Goal: Task Accomplishment & Management: Manage account settings

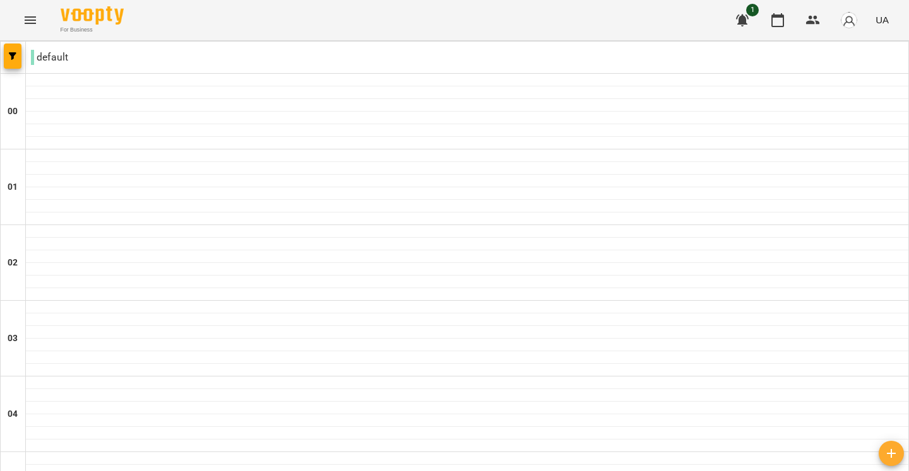
scroll to position [1350, 0]
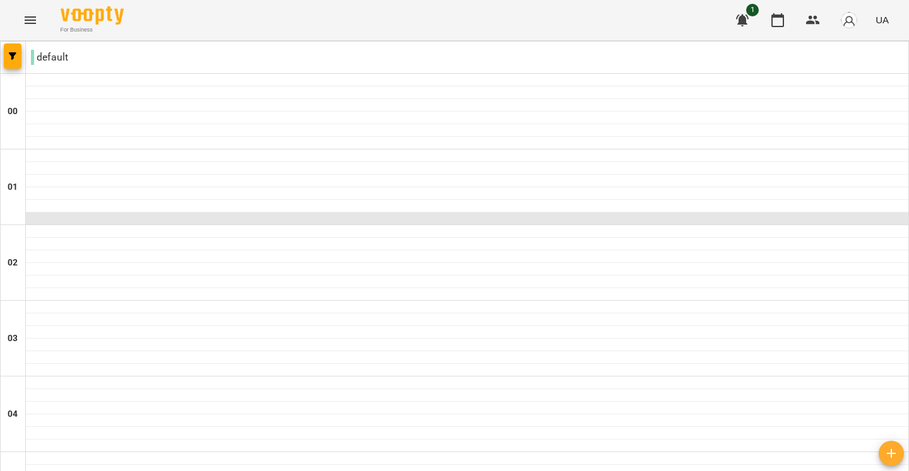
scroll to position [1358, 0]
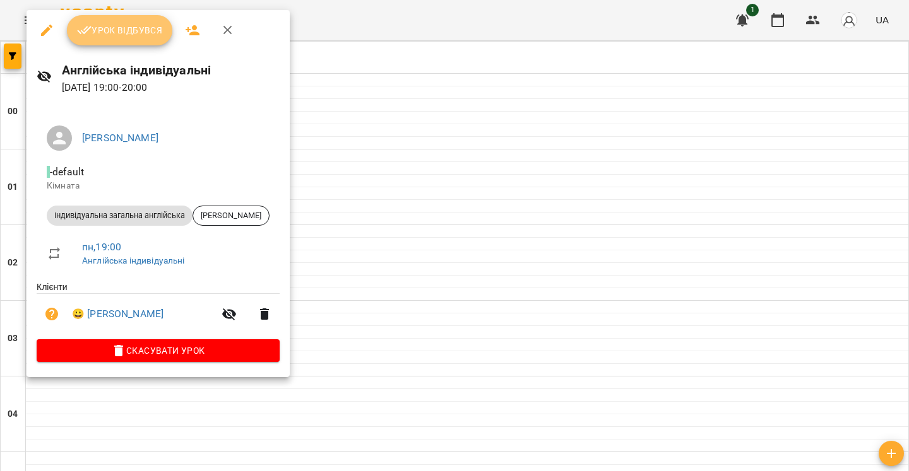
click at [124, 32] on span "Урок відбувся" at bounding box center [120, 30] width 86 height 15
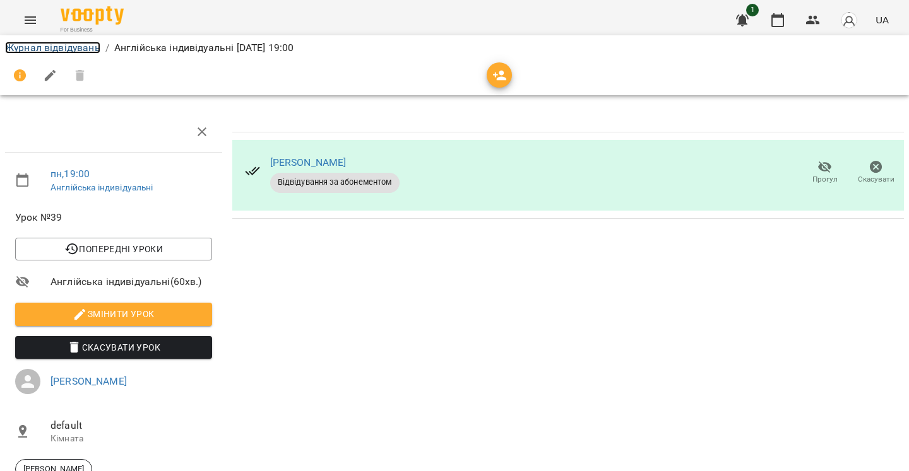
click at [57, 47] on link "Журнал відвідувань" at bounding box center [52, 48] width 95 height 12
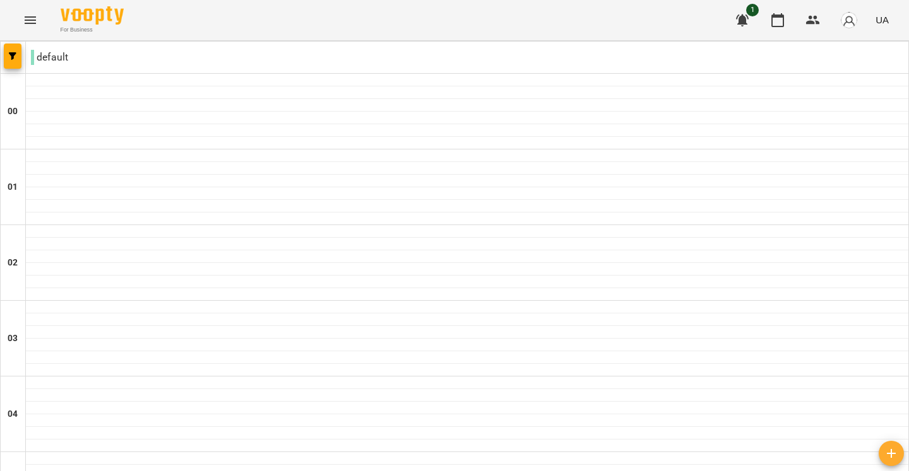
scroll to position [1343, 0]
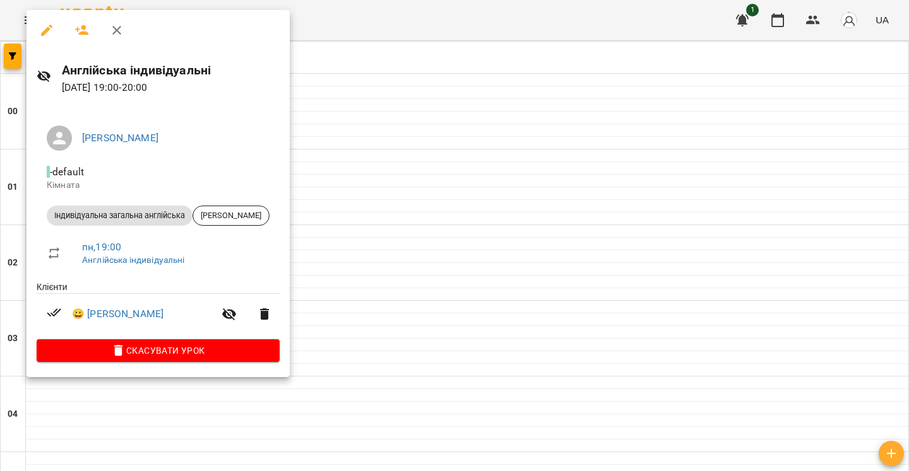
click at [374, 345] on div at bounding box center [454, 235] width 909 height 471
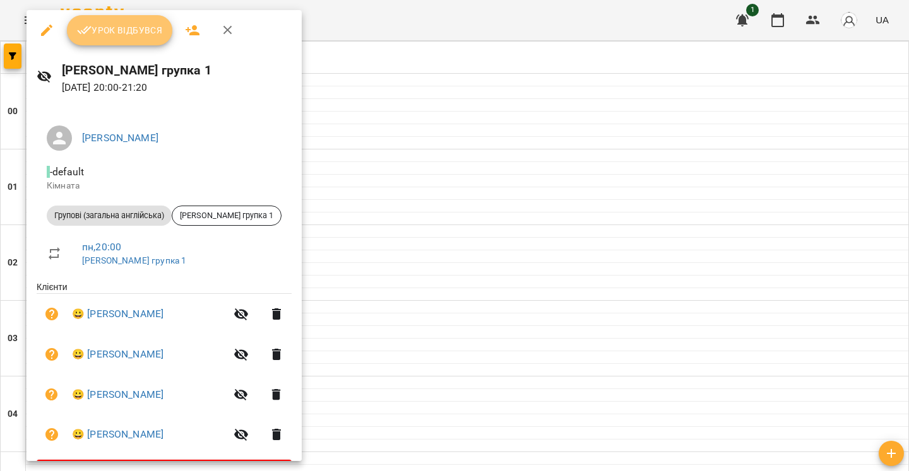
click at [125, 30] on span "Урок відбувся" at bounding box center [120, 30] width 86 height 15
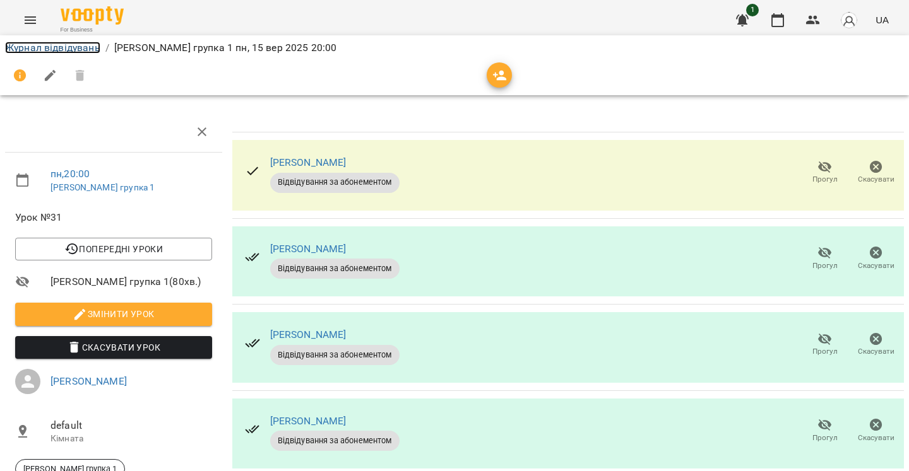
click at [31, 48] on link "Журнал відвідувань" at bounding box center [52, 48] width 95 height 12
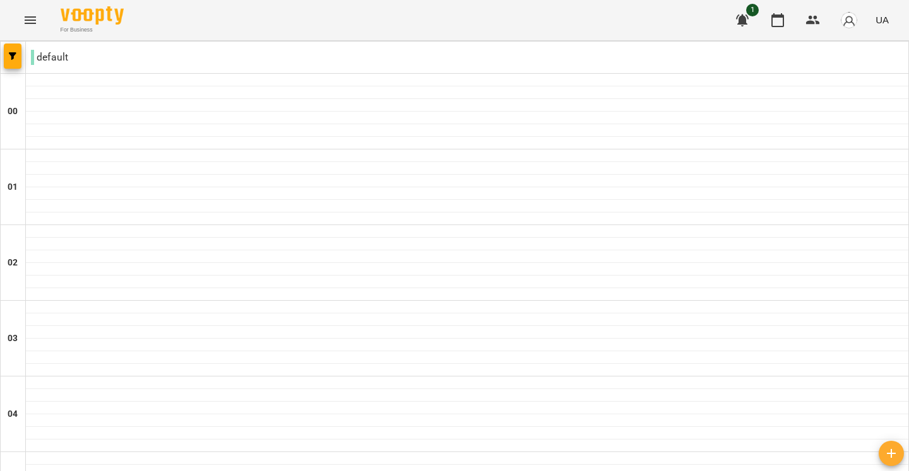
scroll to position [1298, 0]
